Goal: Navigation & Orientation: Find specific page/section

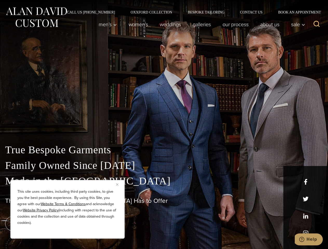
click at [164, 124] on div "True Bespoke Garments Family Owned Since [DATE] Made in [GEOGRAPHIC_DATA] The B…" at bounding box center [164, 182] width 328 height 133
click at [119, 184] on button "Close" at bounding box center [119, 184] width 6 height 6
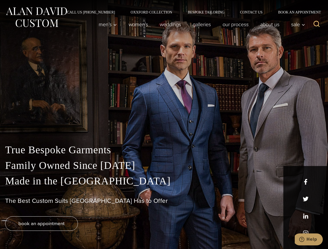
click at [67, 232] on div "True Bespoke Garments Family Owned Since [DATE] Made in [GEOGRAPHIC_DATA] The B…" at bounding box center [164, 195] width 328 height 107
click at [316, 24] on icon "Search" at bounding box center [317, 24] width 8 height 8
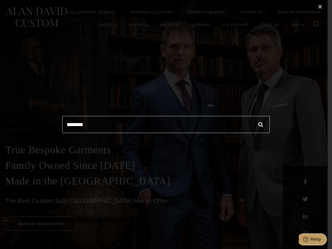
click at [308, 239] on icon "Help" at bounding box center [305, 239] width 5 height 5
